Goal: Task Accomplishment & Management: Use online tool/utility

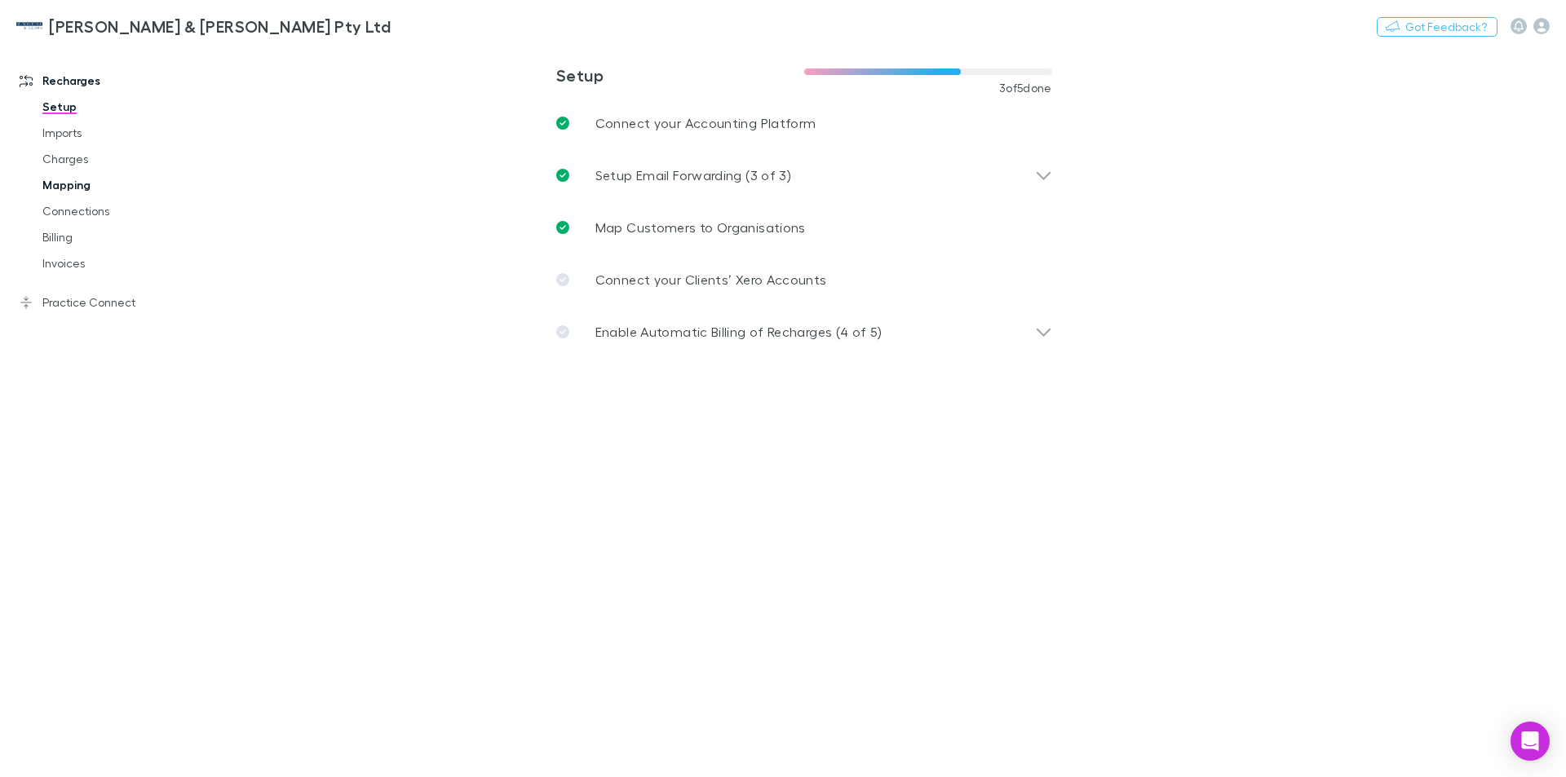
click at [68, 187] on link "Mapping" at bounding box center [123, 185] width 194 height 26
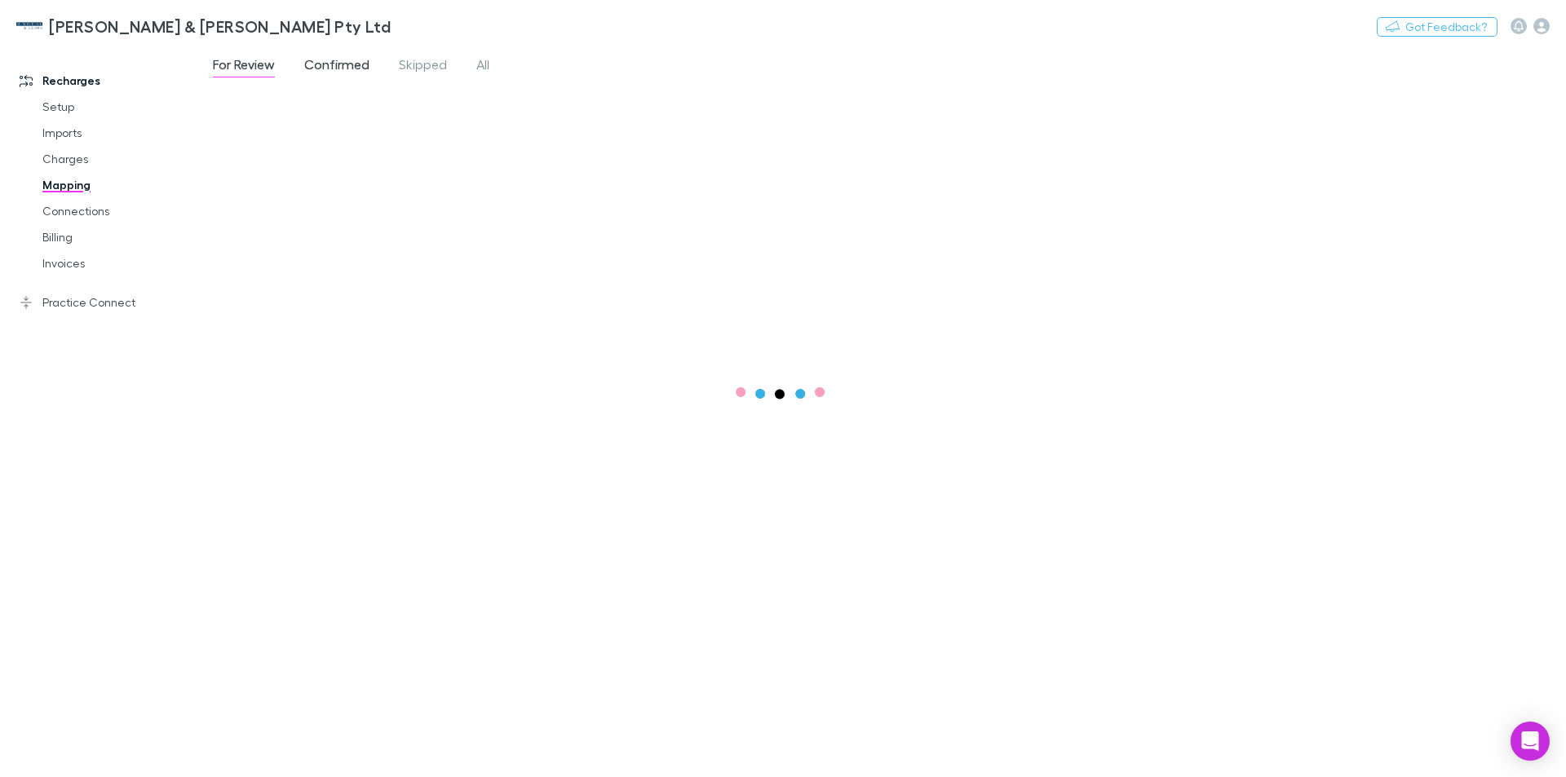
click at [316, 60] on span "Confirmed" at bounding box center [336, 66] width 65 height 21
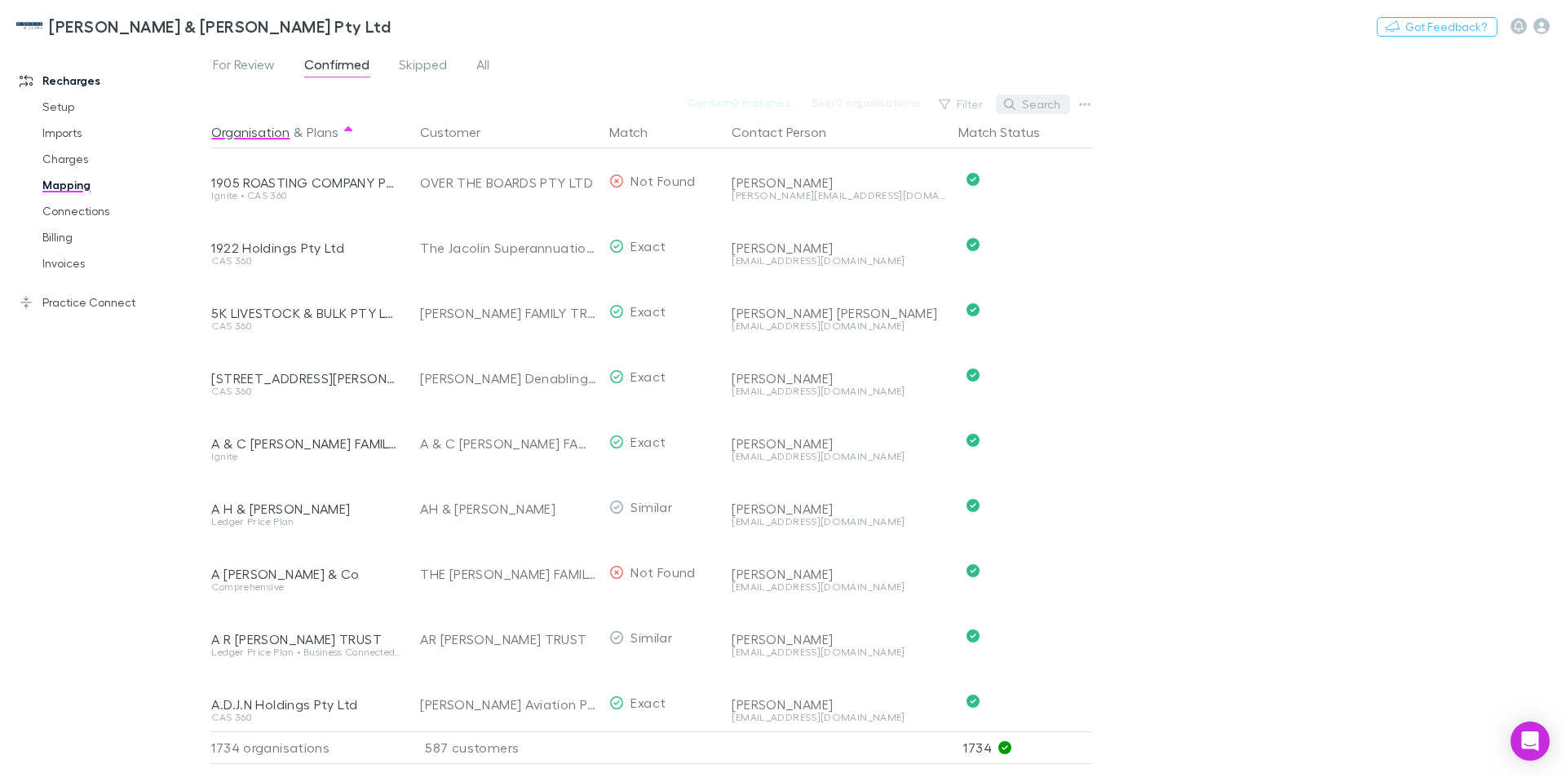
click at [1031, 100] on button "Search" at bounding box center [1033, 105] width 74 height 20
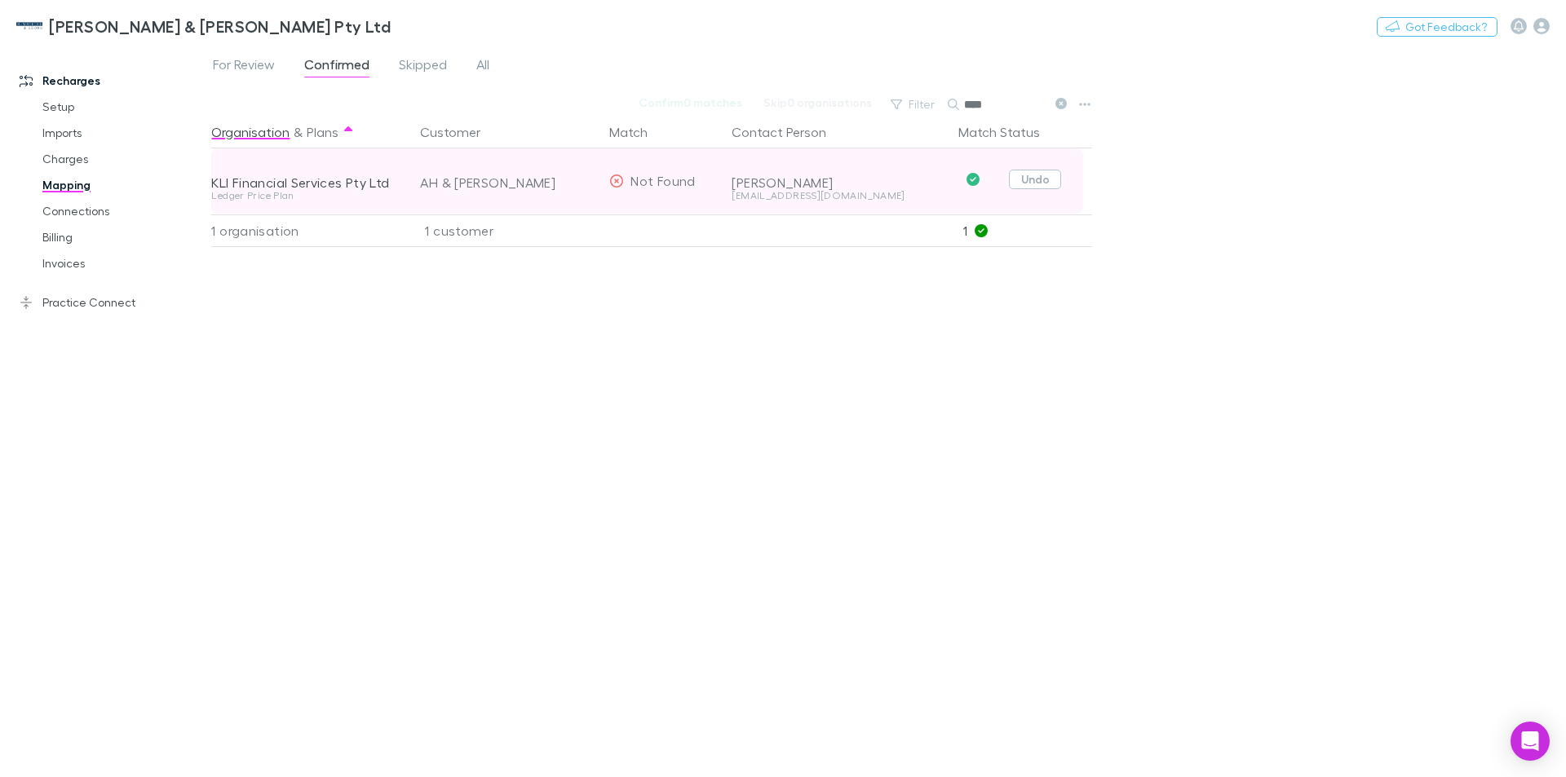
click at [1039, 175] on button "Undo" at bounding box center [1035, 180] width 52 height 20
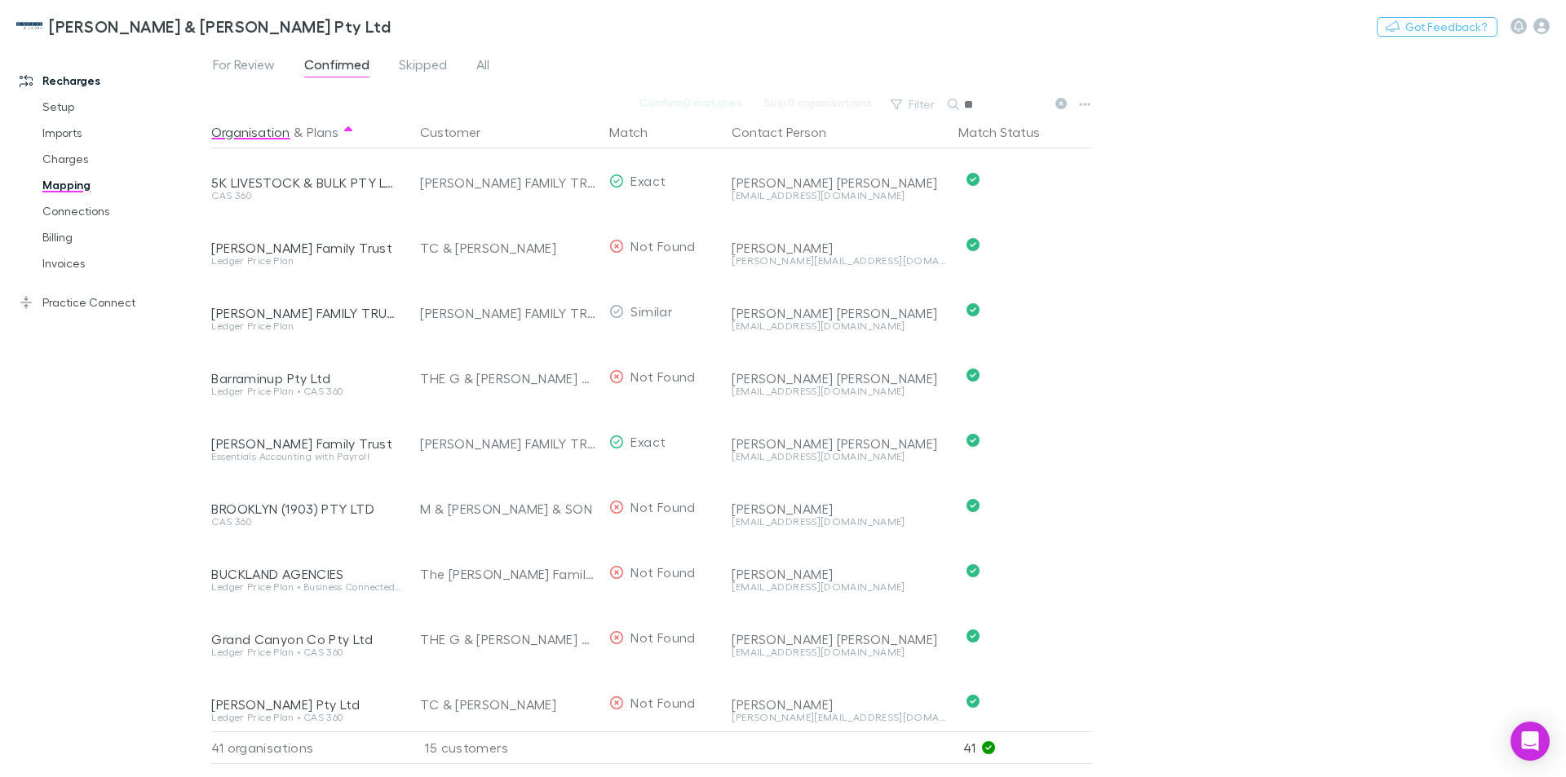
type input "*"
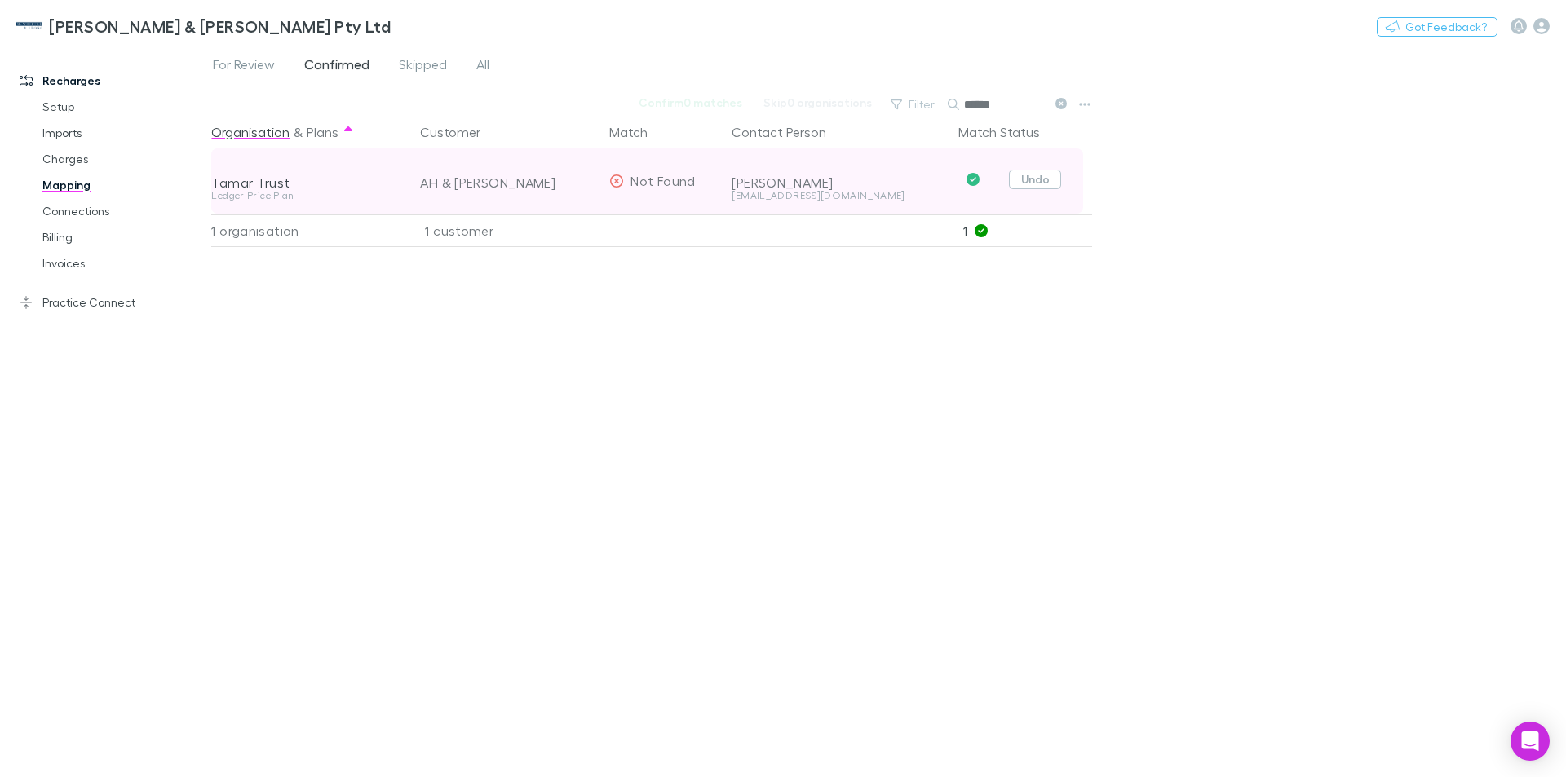
click at [1037, 174] on button "Undo" at bounding box center [1035, 180] width 52 height 20
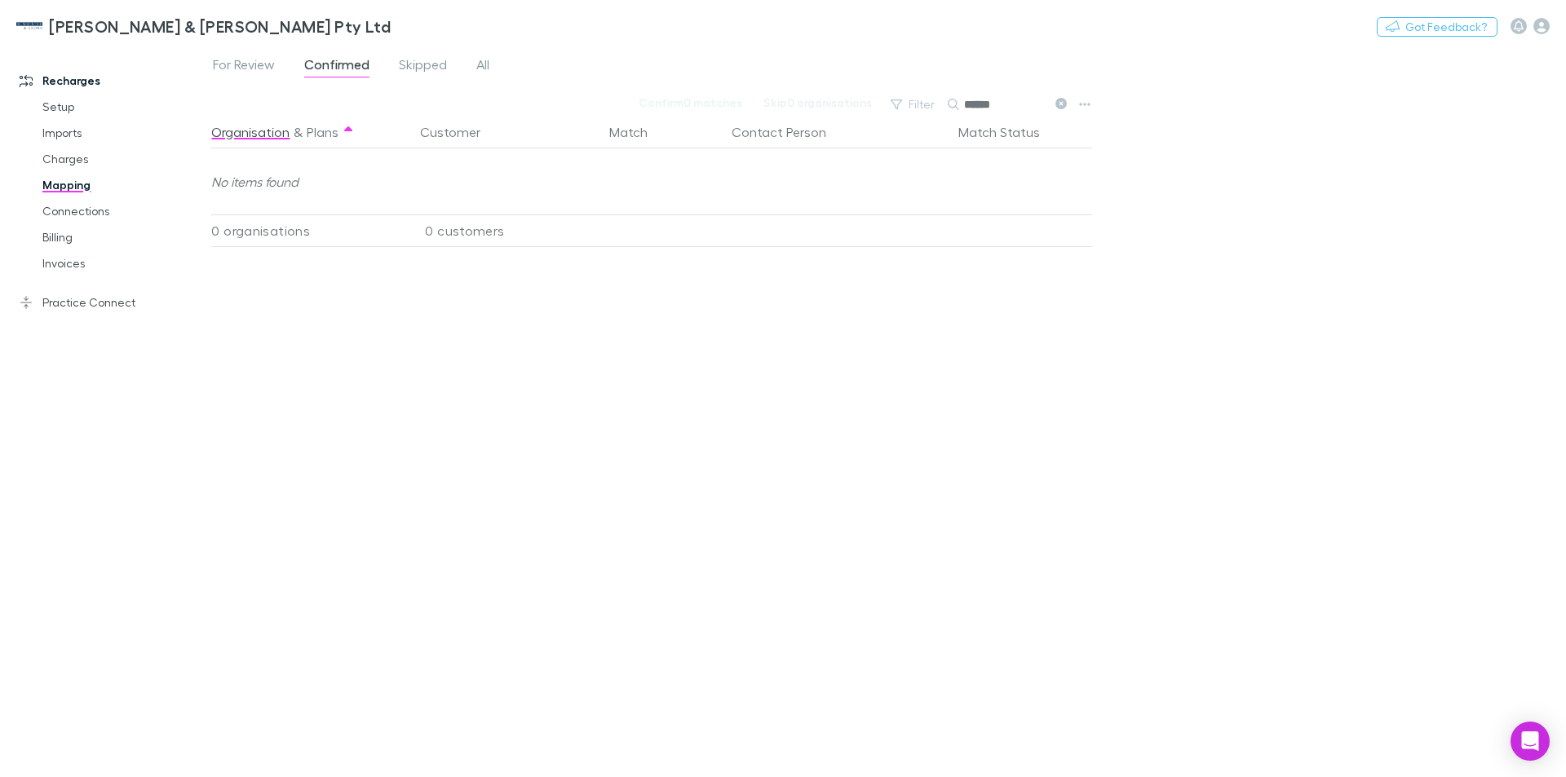
drag, startPoint x: 1001, startPoint y: 109, endPoint x: 959, endPoint y: 111, distance: 41.6
click at [959, 111] on div "*****" at bounding box center [1009, 105] width 122 height 20
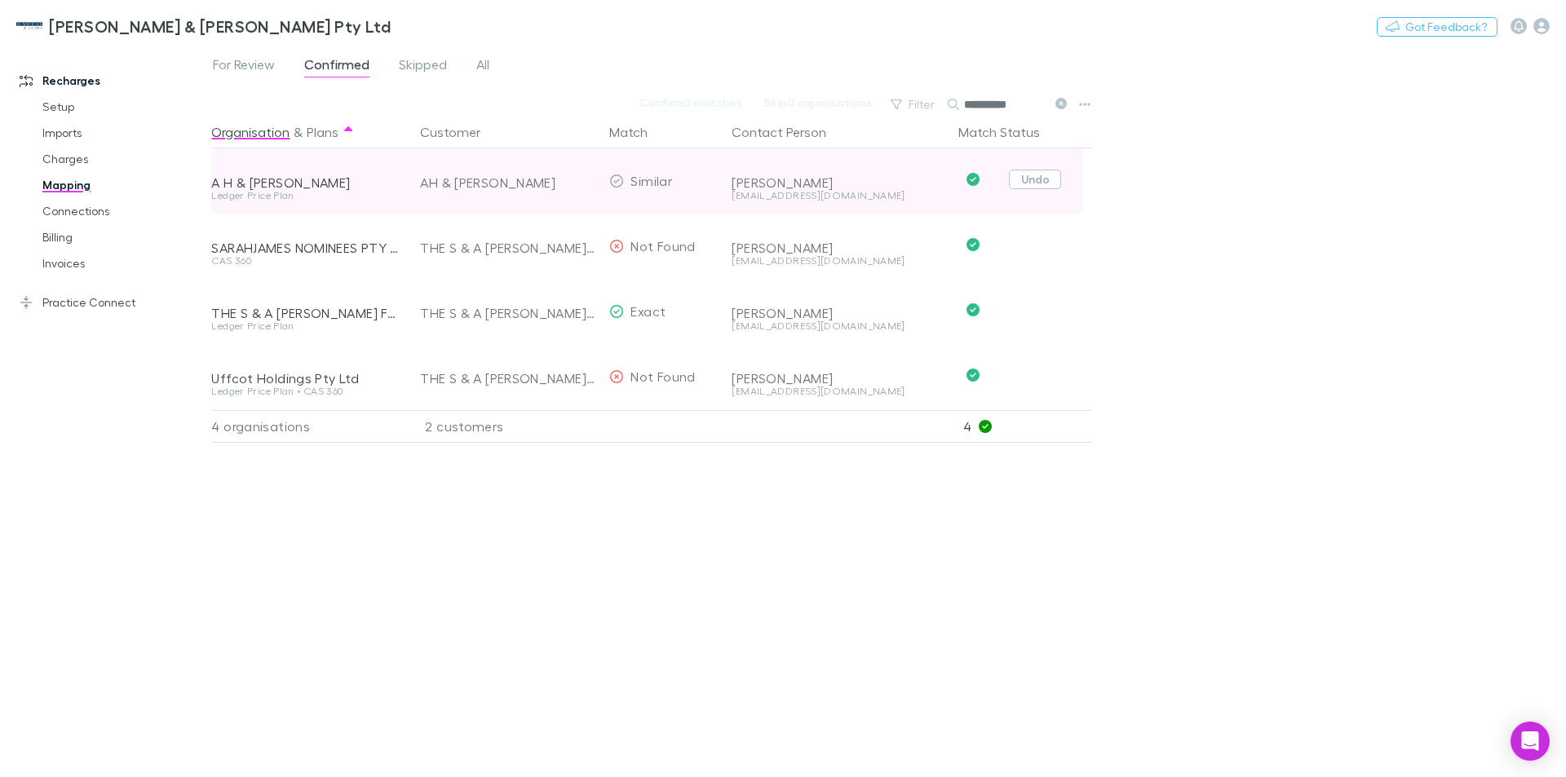
type input "**********"
click at [1034, 179] on button "Undo" at bounding box center [1035, 180] width 52 height 20
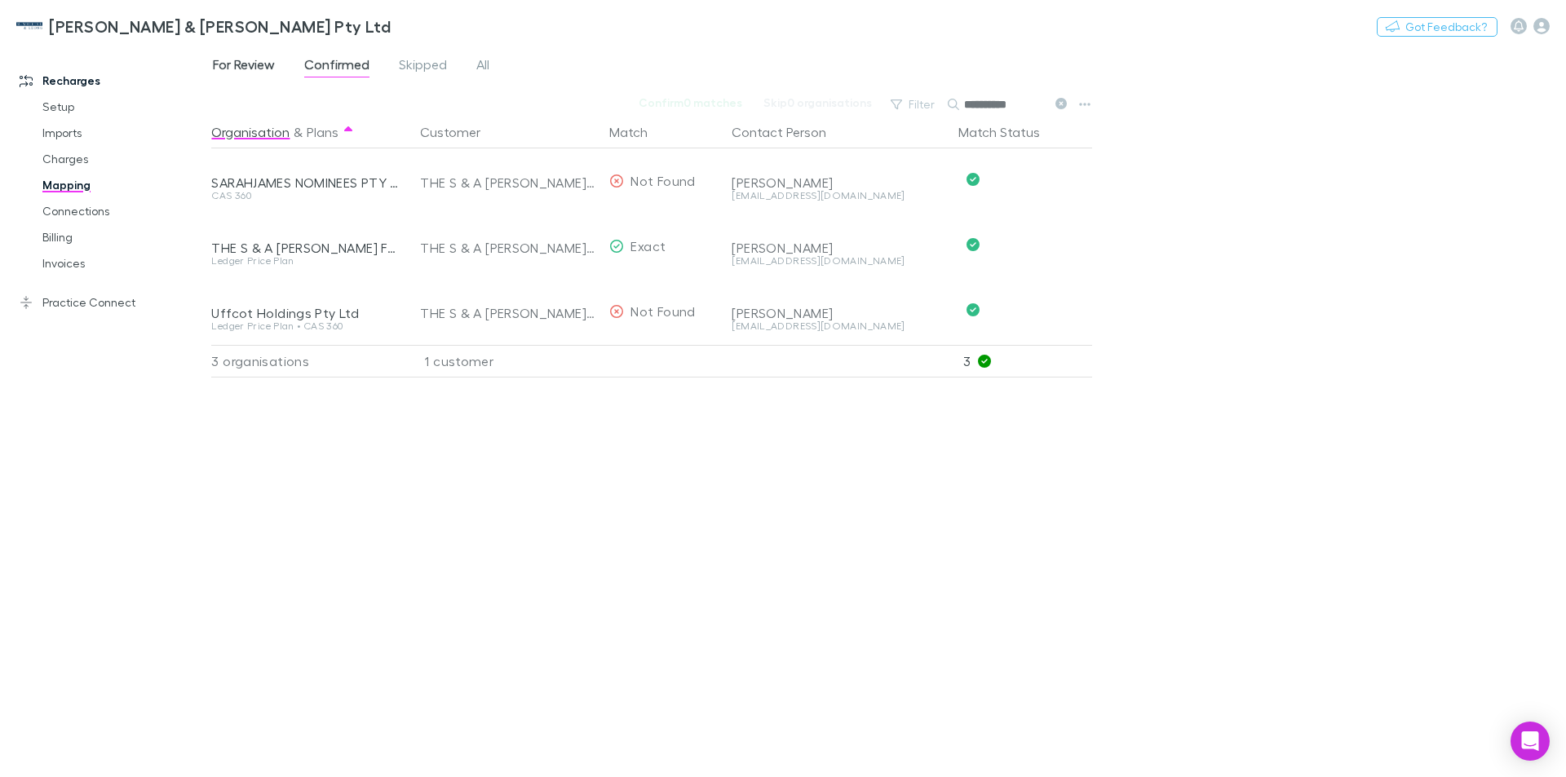
click at [249, 60] on span "For Review" at bounding box center [244, 66] width 62 height 21
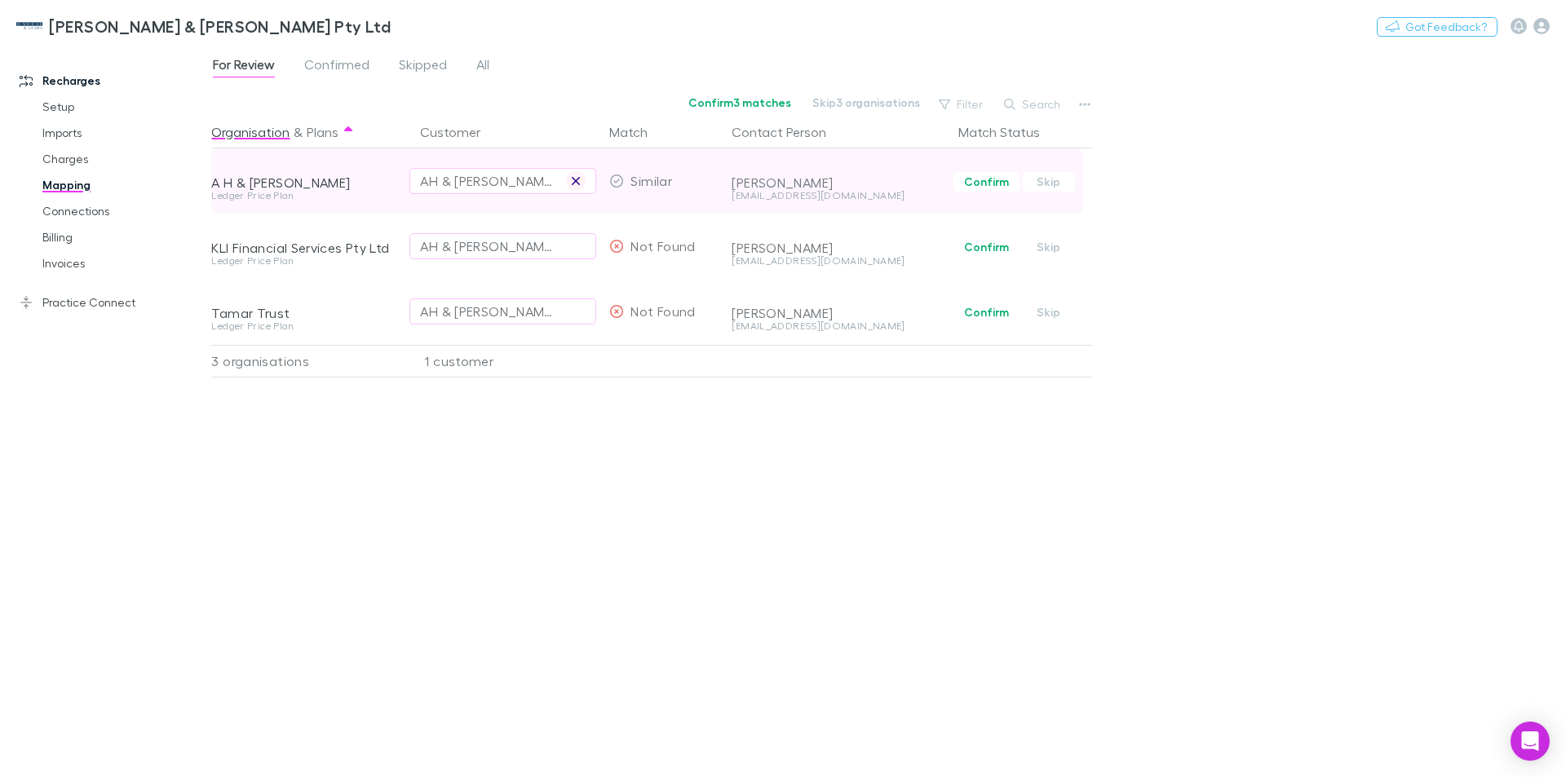
click at [578, 183] on icon "button" at bounding box center [576, 181] width 8 height 8
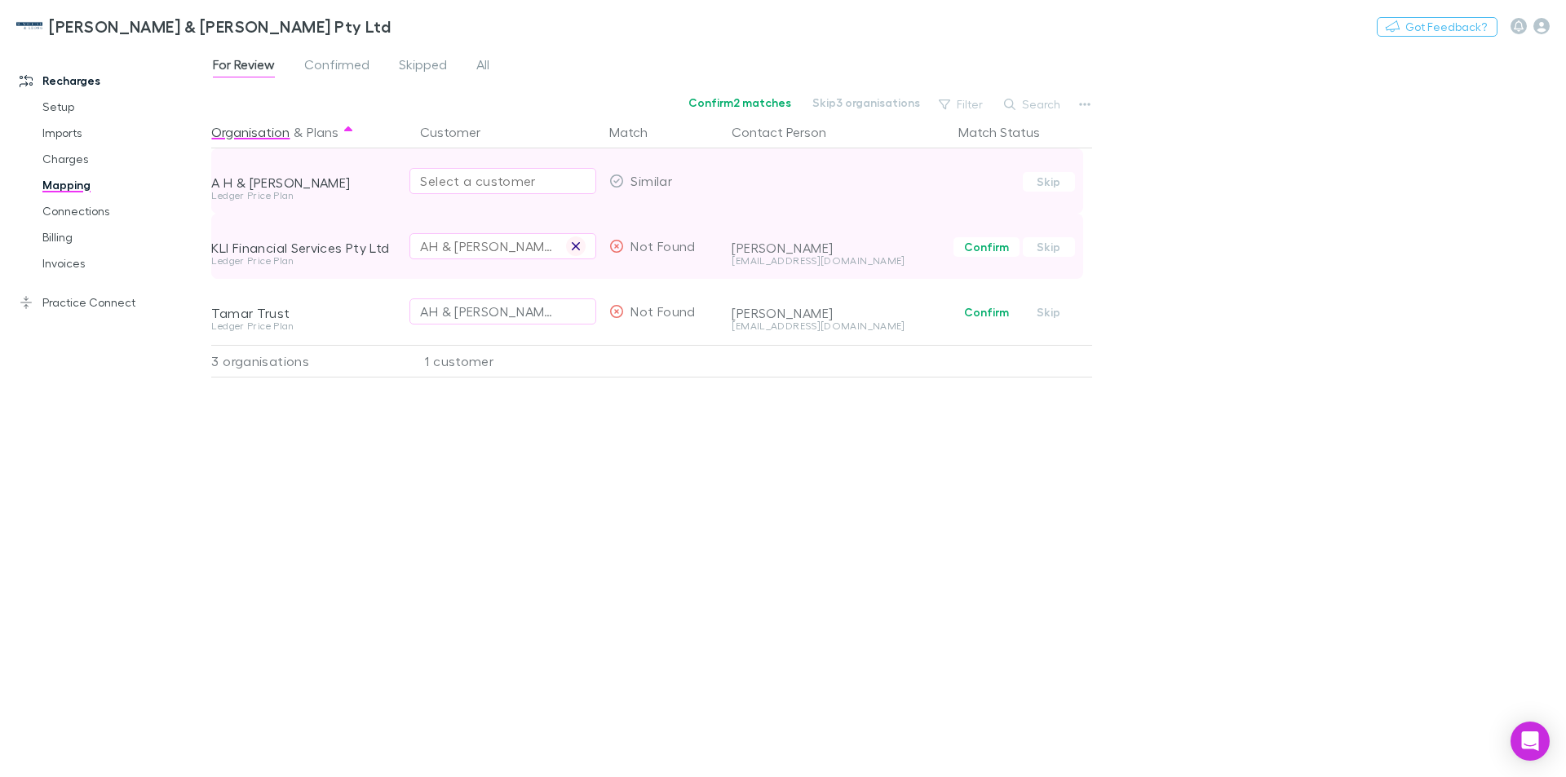
click at [576, 245] on icon "button" at bounding box center [576, 246] width 10 height 13
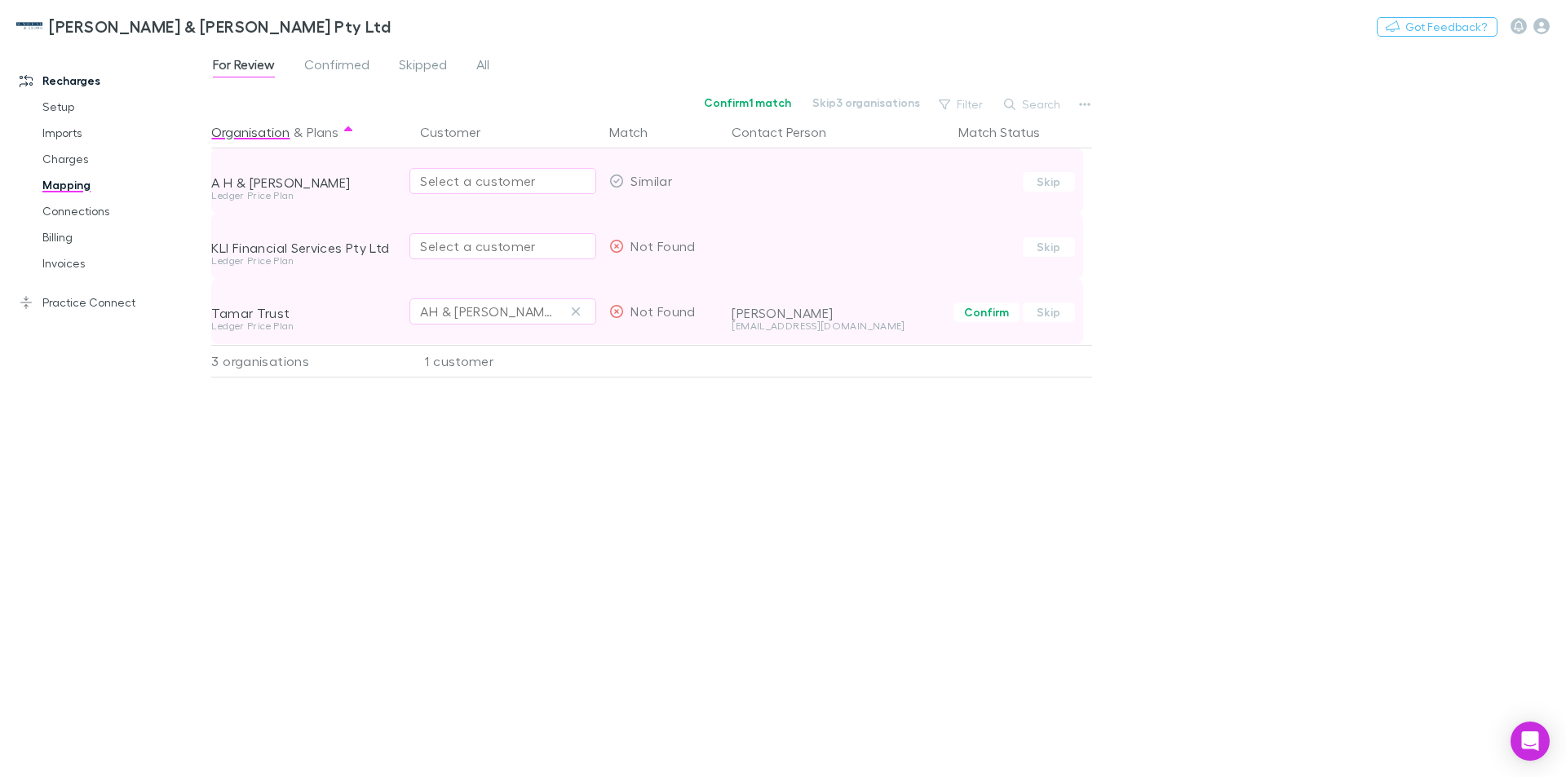
click at [575, 312] on icon "button" at bounding box center [576, 311] width 8 height 8
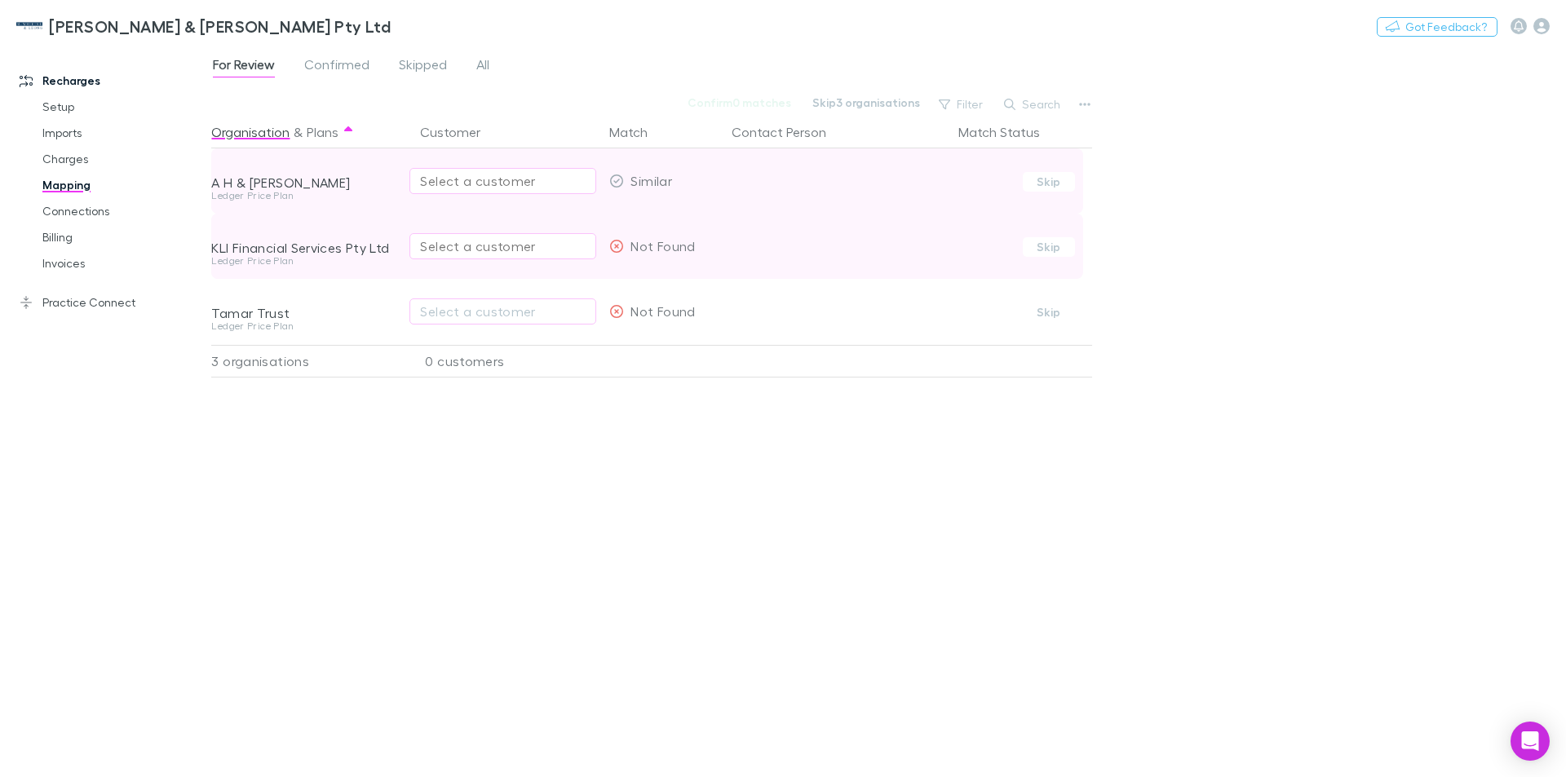
click at [462, 184] on div "Select a customer" at bounding box center [503, 181] width 166 height 20
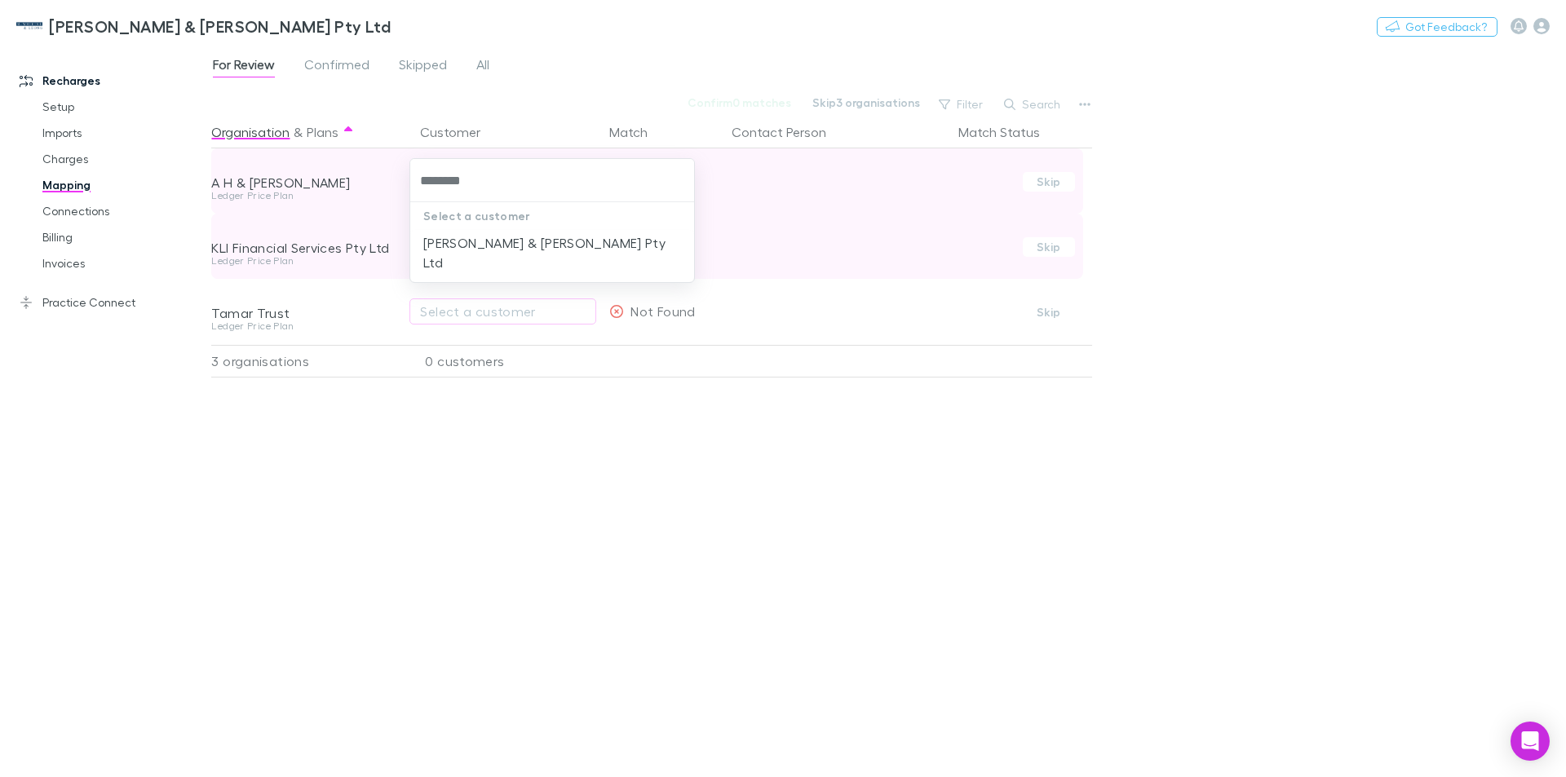
type input "*********"
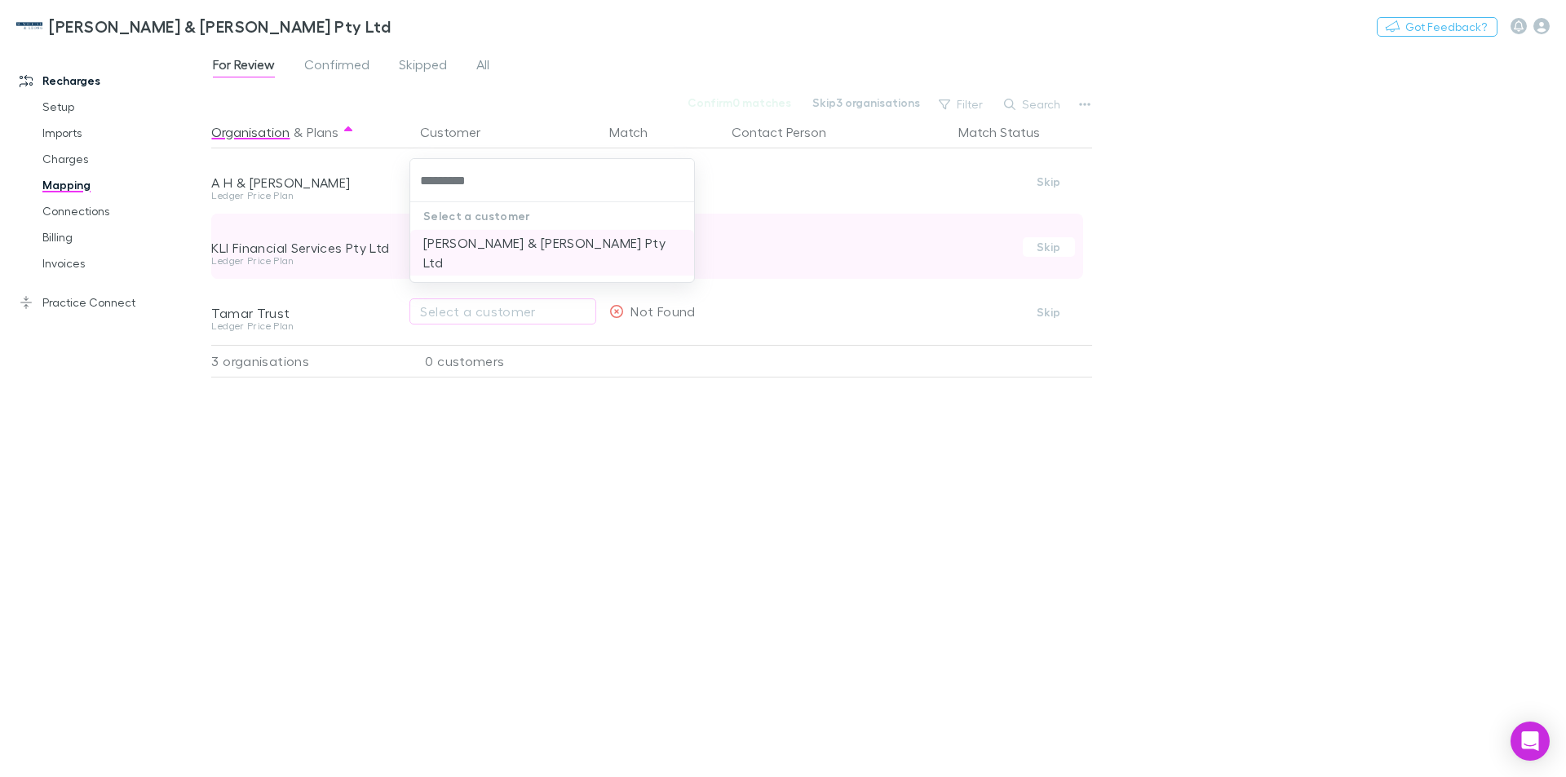
click at [484, 241] on li "[PERSON_NAME] & [PERSON_NAME] Pty Ltd" at bounding box center [552, 253] width 284 height 46
click at [425, 244] on div "Select a customer" at bounding box center [503, 246] width 166 height 20
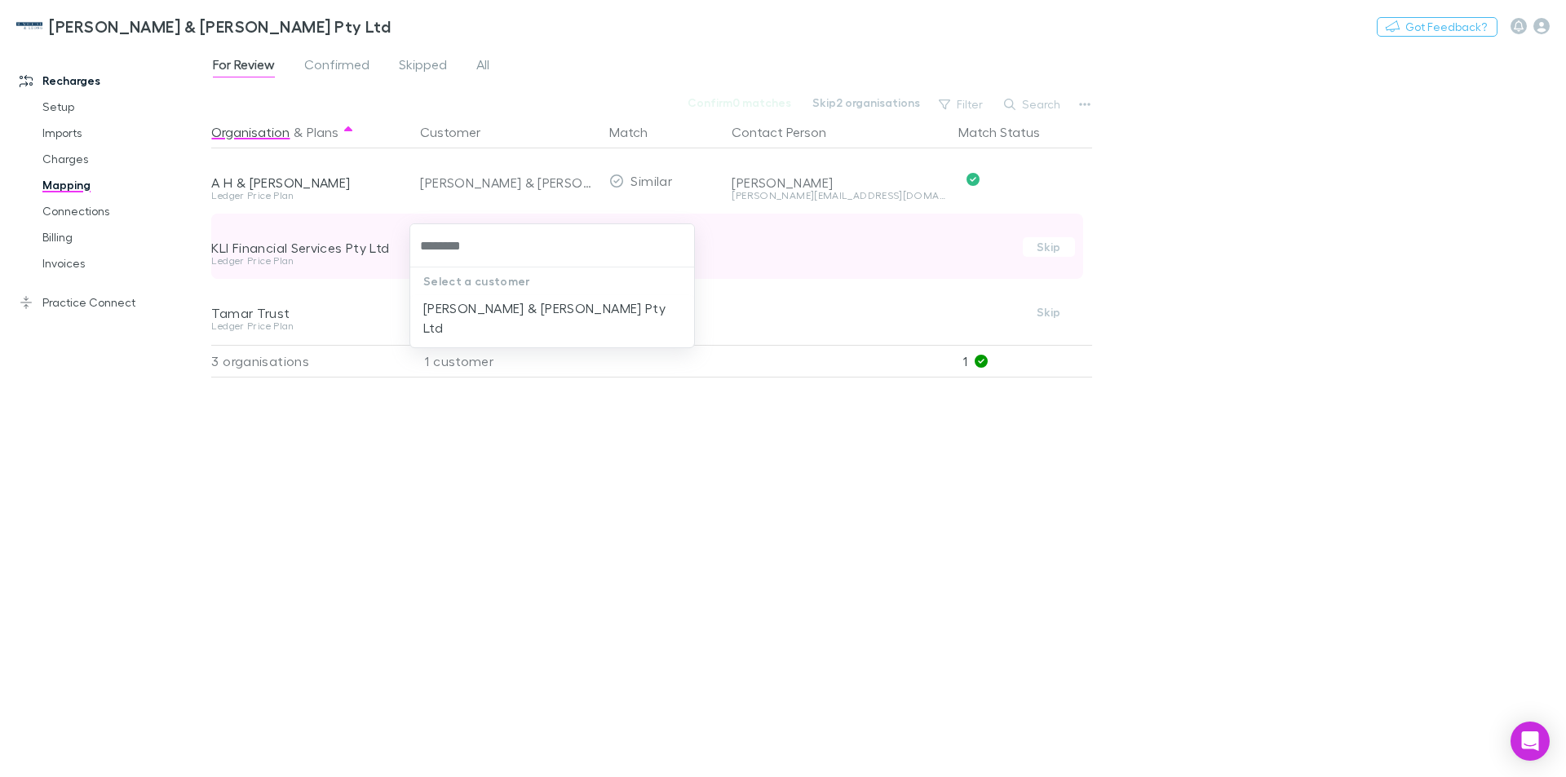
type input "*********"
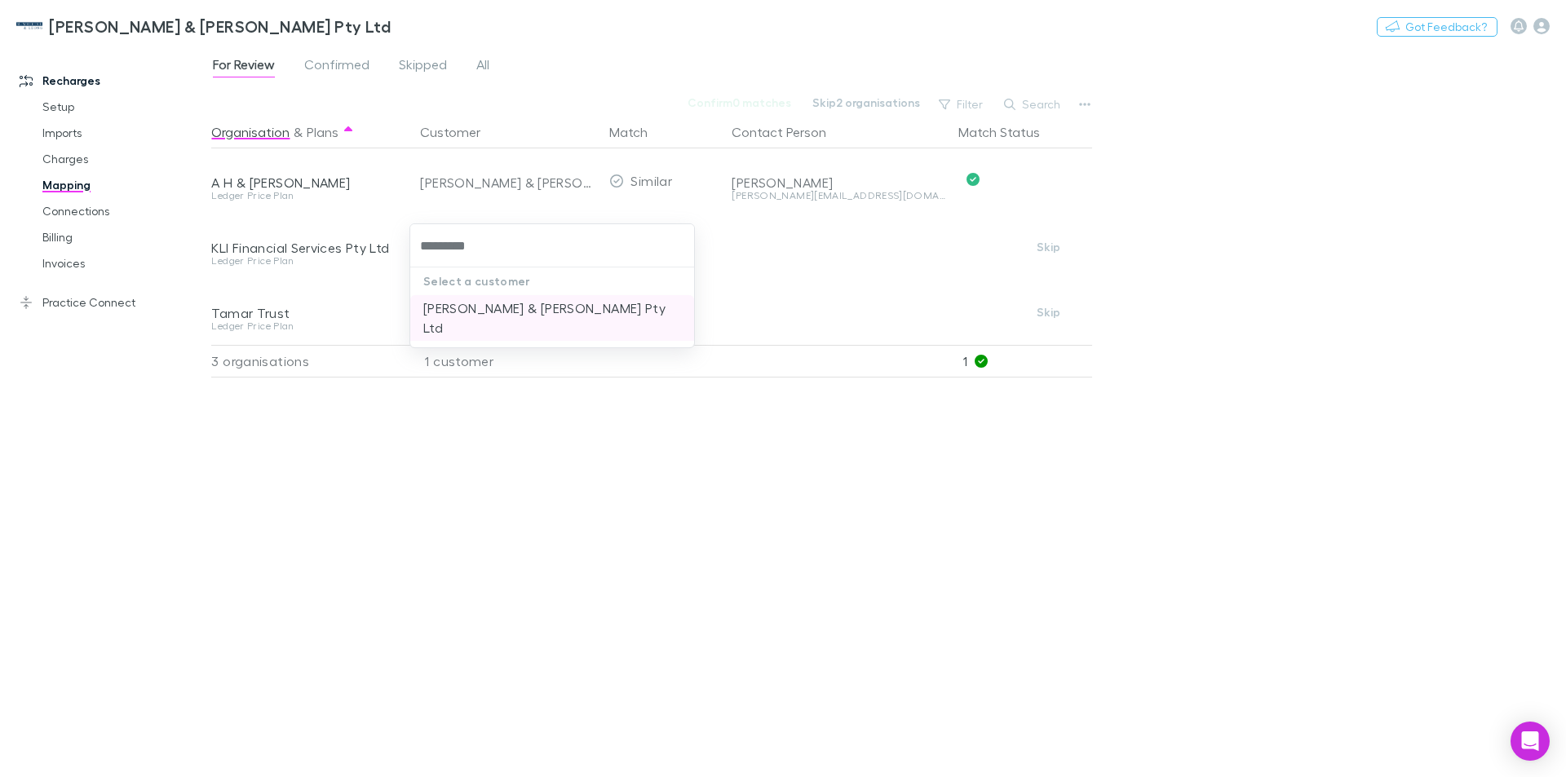
click at [479, 311] on li "[PERSON_NAME] & [PERSON_NAME] Pty Ltd" at bounding box center [552, 318] width 284 height 46
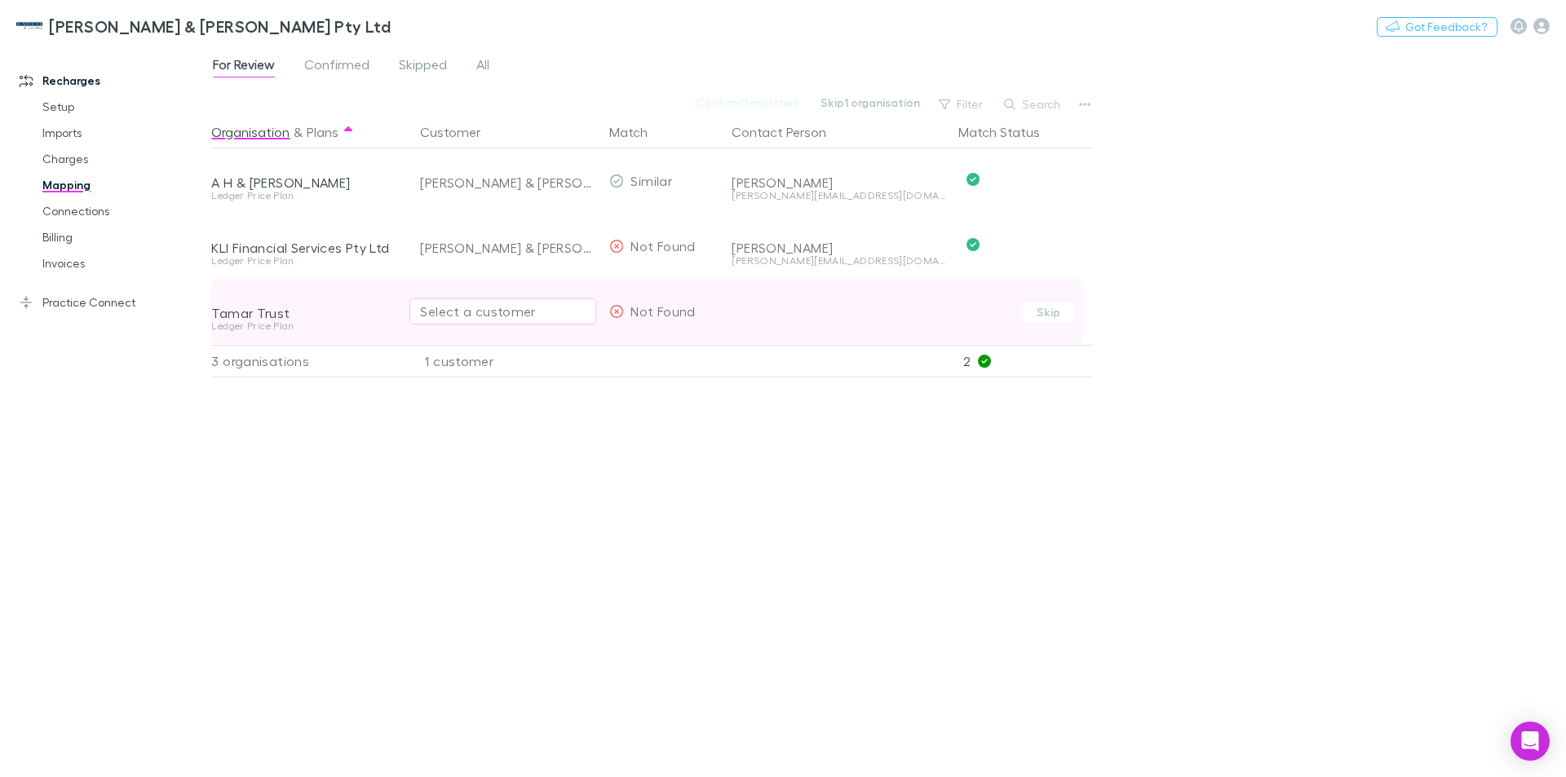
click at [465, 317] on div "Select a customer" at bounding box center [503, 312] width 166 height 20
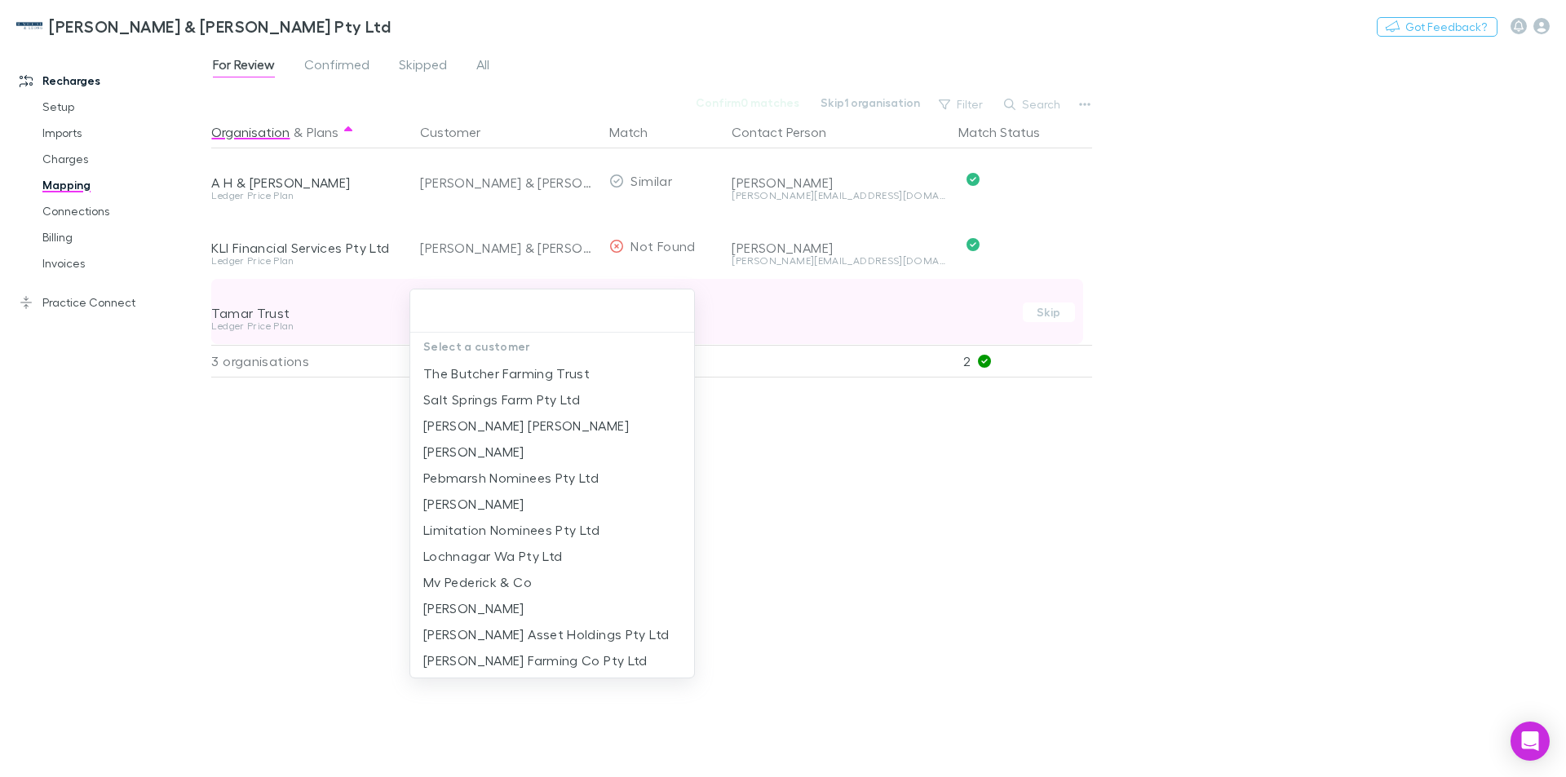
type input "*"
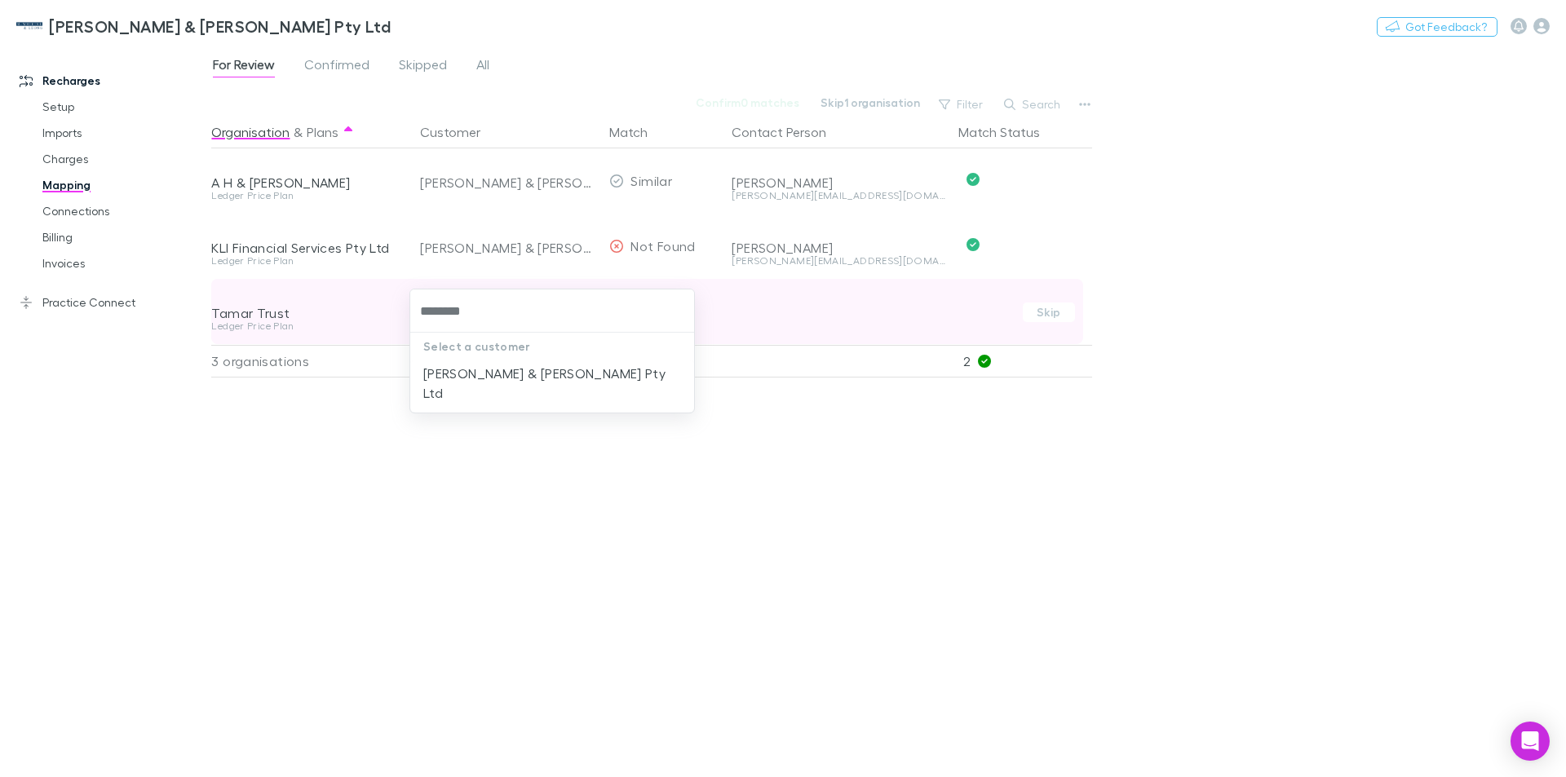
type input "*********"
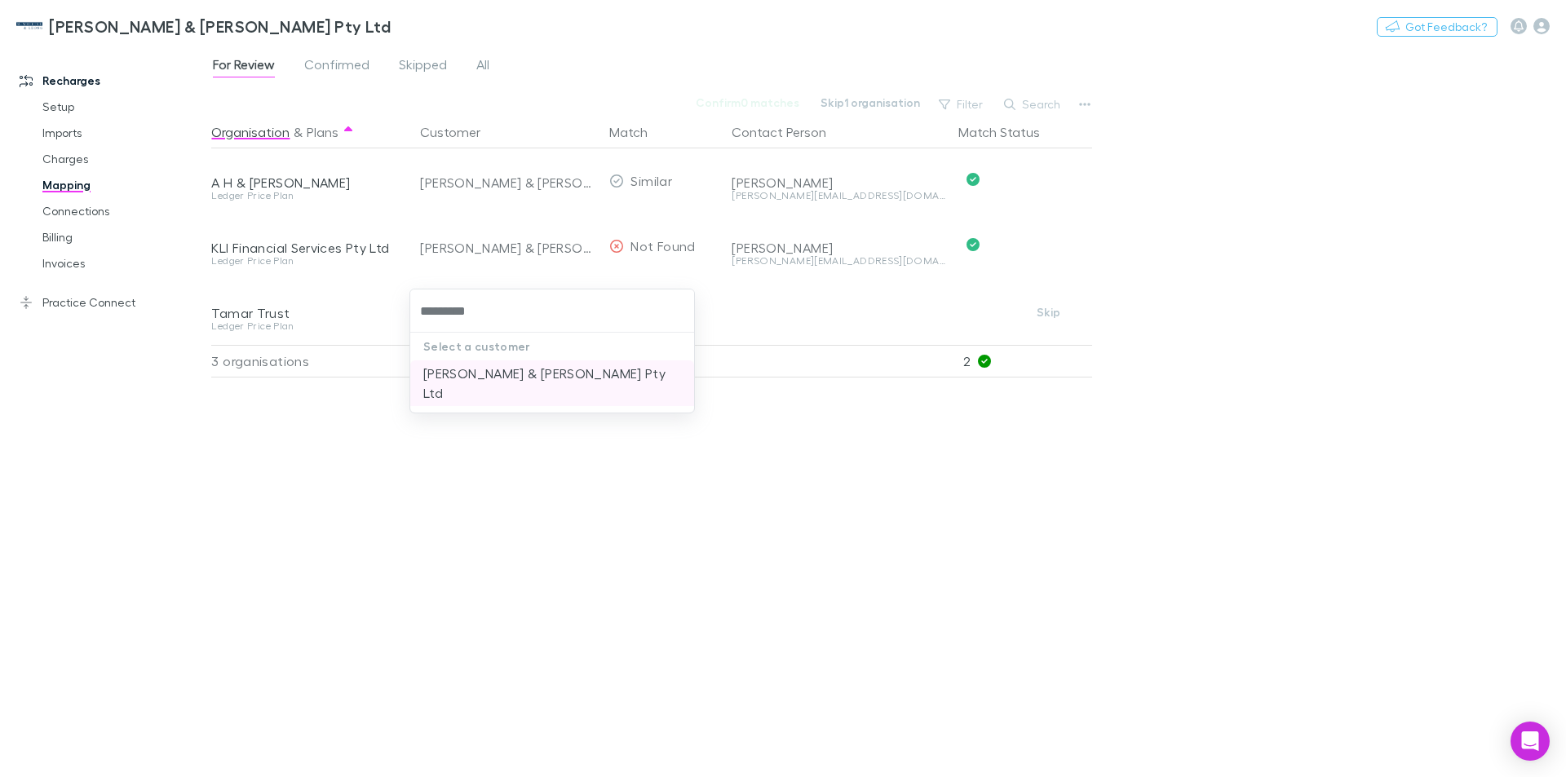
click at [484, 373] on li "[PERSON_NAME] & [PERSON_NAME] Pty Ltd" at bounding box center [552, 383] width 284 height 46
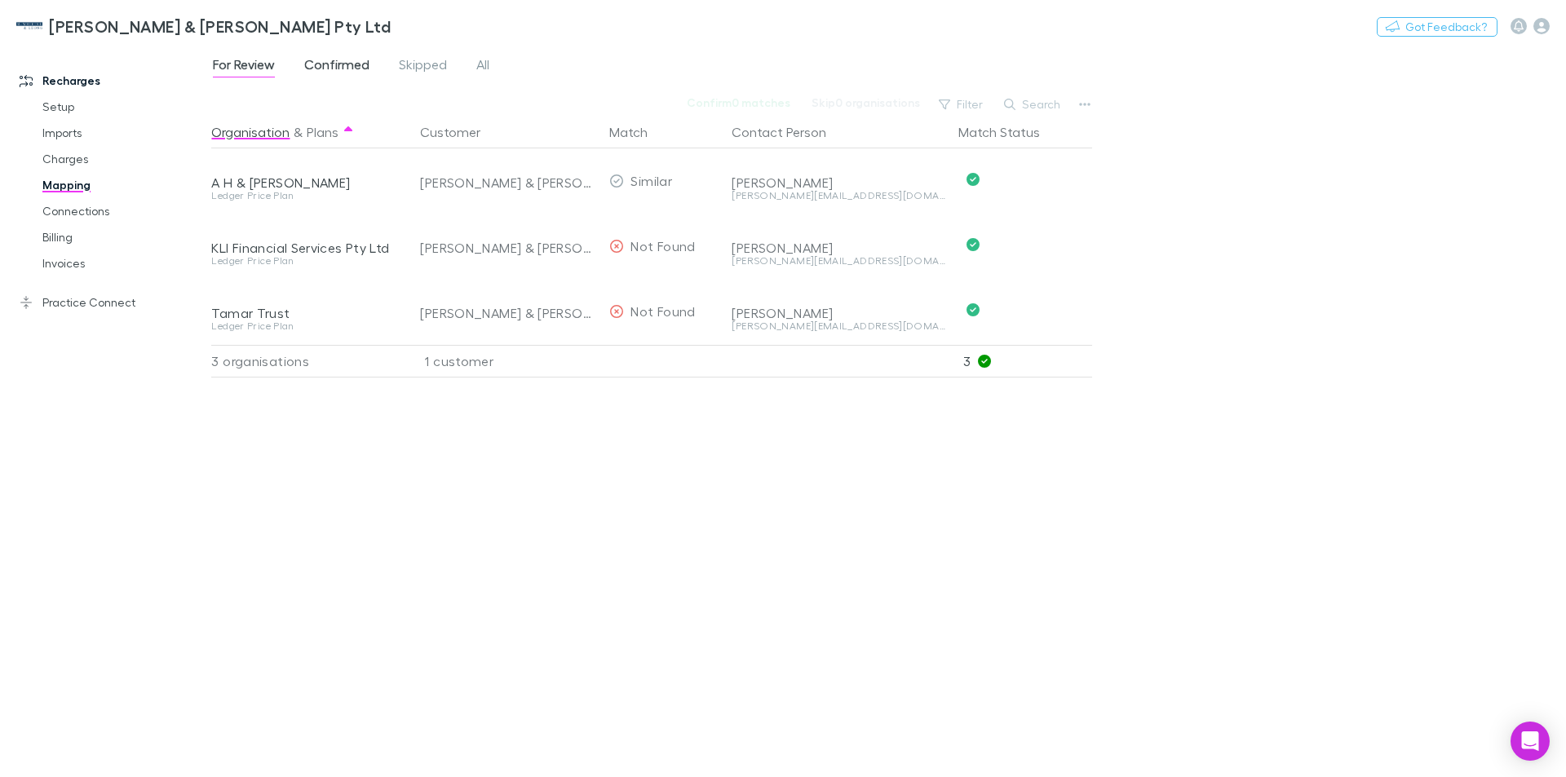
click at [335, 64] on span "Confirmed" at bounding box center [336, 66] width 65 height 21
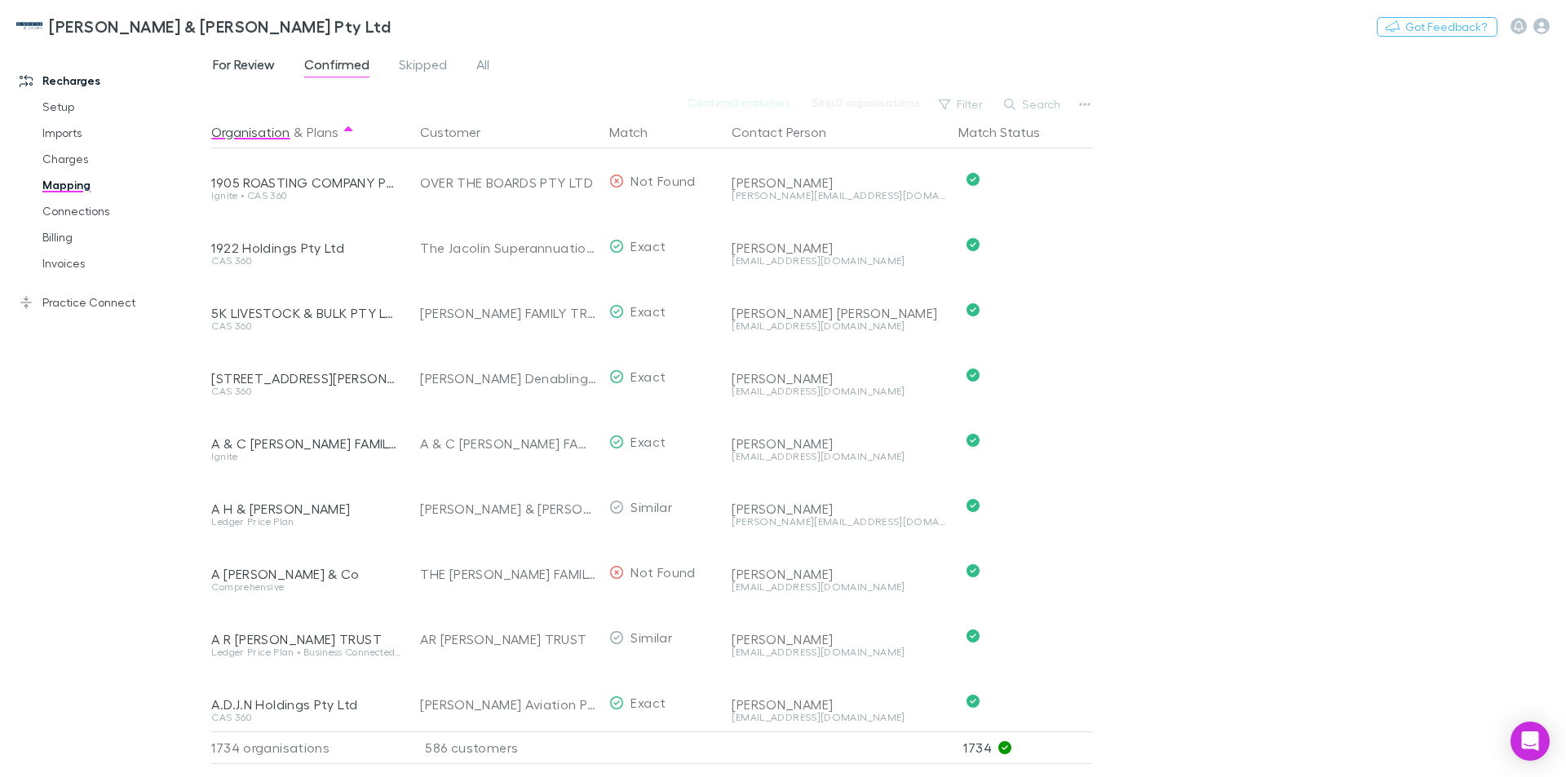
click at [240, 61] on span "For Review" at bounding box center [244, 66] width 62 height 21
